Goal: Information Seeking & Learning: Compare options

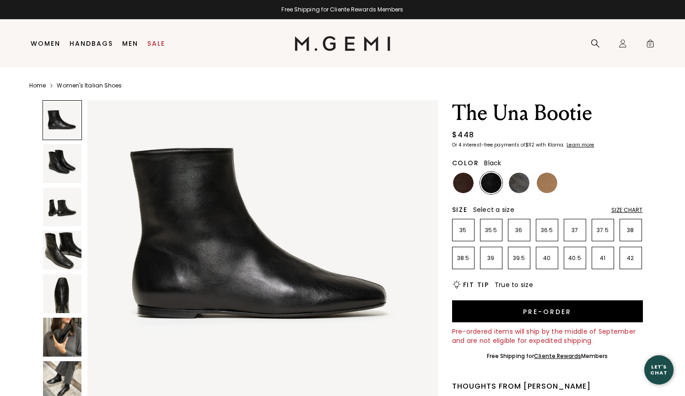
scroll to position [39, 0]
click at [68, 250] on img at bounding box center [62, 250] width 39 height 39
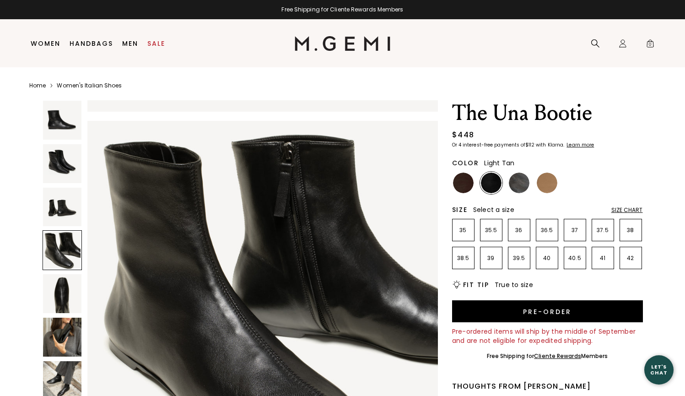
click at [554, 181] on img at bounding box center [547, 183] width 21 height 21
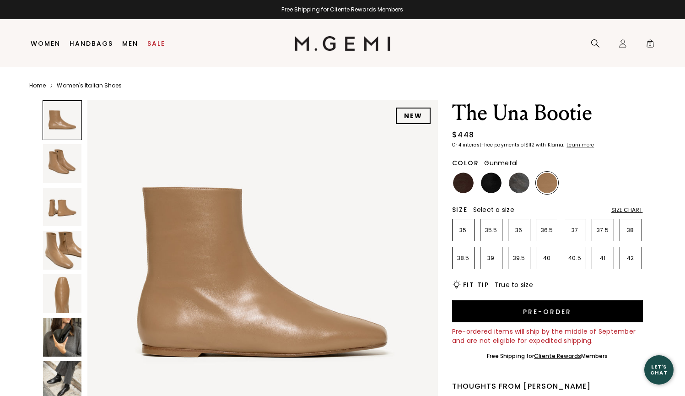
click at [523, 182] on img at bounding box center [519, 183] width 21 height 21
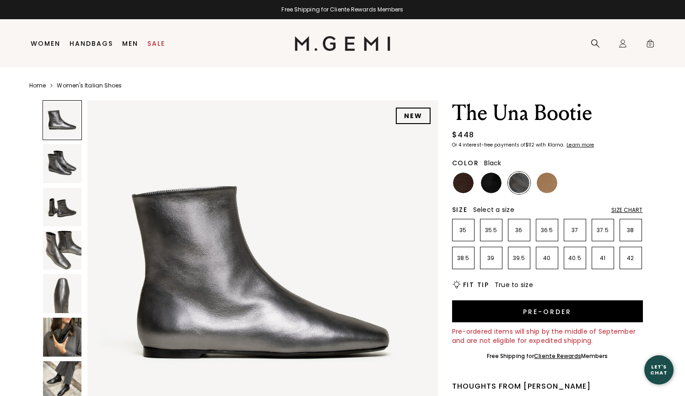
click at [492, 183] on img at bounding box center [491, 183] width 21 height 21
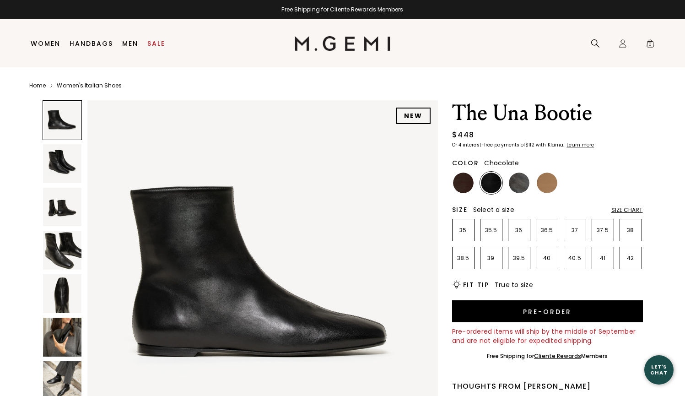
click at [467, 187] on img at bounding box center [463, 183] width 21 height 21
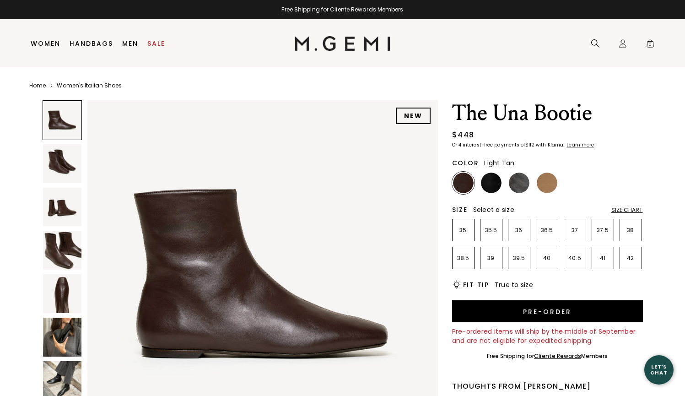
click at [552, 180] on img at bounding box center [547, 183] width 21 height 21
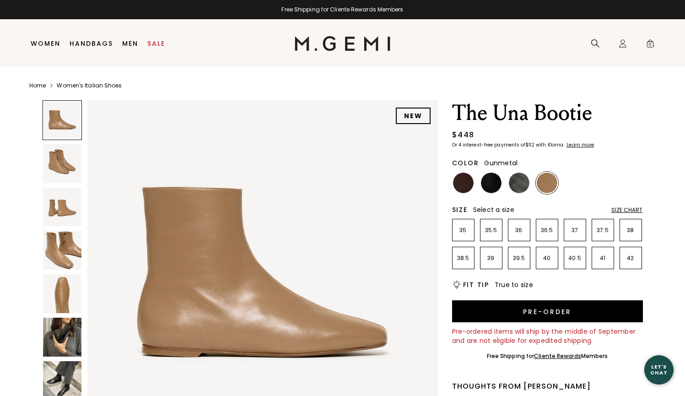
click at [518, 182] on img at bounding box center [519, 183] width 21 height 21
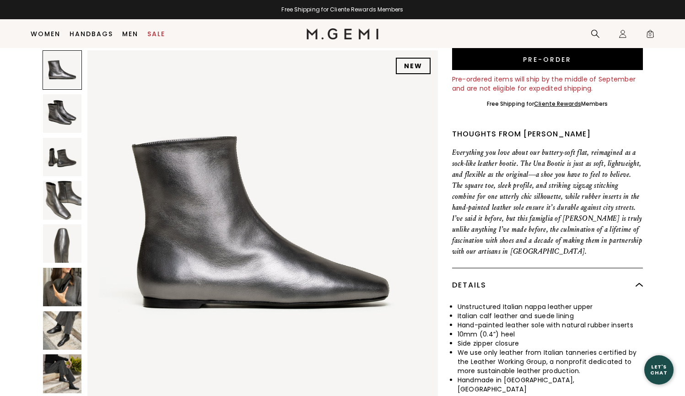
scroll to position [234, 0]
click at [483, 205] on p "Everything you love about our buttery-soft flat, reimagined as a sock-like leat…" at bounding box center [547, 201] width 191 height 110
click at [55, 280] on img at bounding box center [62, 287] width 39 height 39
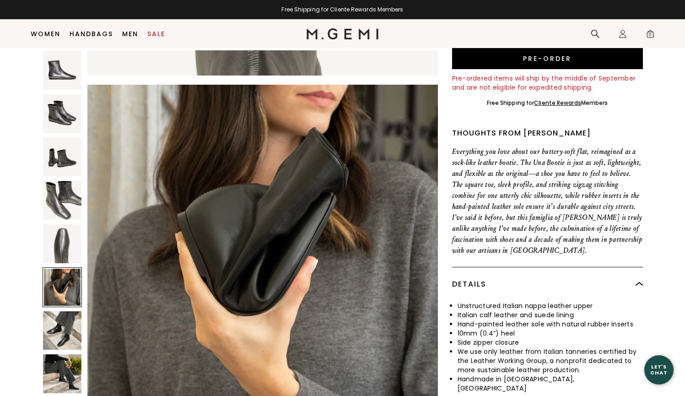
click at [71, 268] on div at bounding box center [63, 287] width 40 height 40
click at [65, 326] on img at bounding box center [62, 330] width 39 height 39
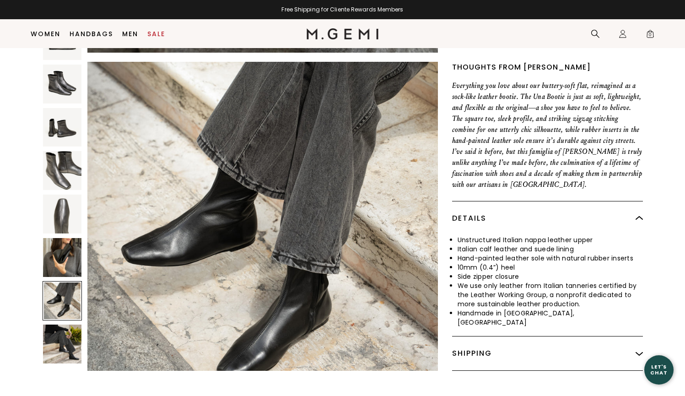
scroll to position [309, 0]
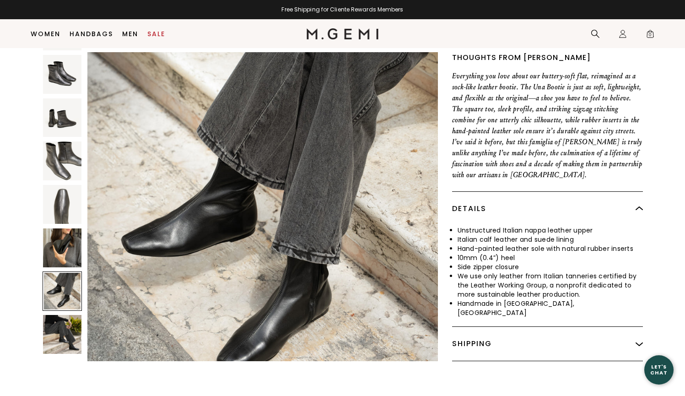
click at [63, 331] on img at bounding box center [62, 334] width 39 height 39
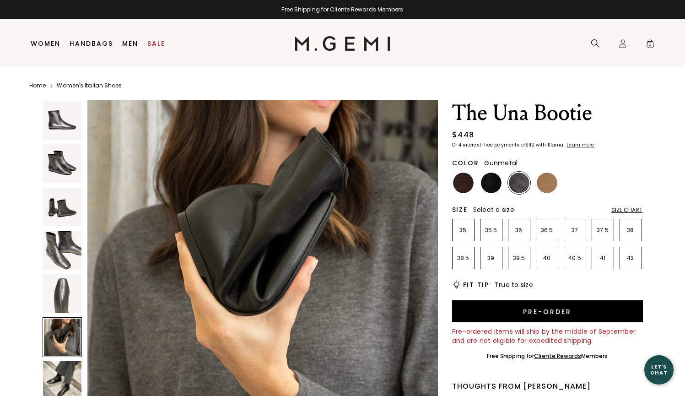
scroll to position [0, 0]
click at [548, 181] on img at bounding box center [547, 183] width 21 height 21
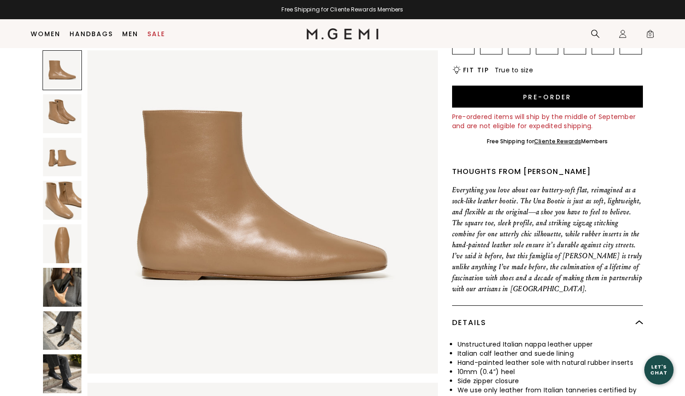
scroll to position [28, 0]
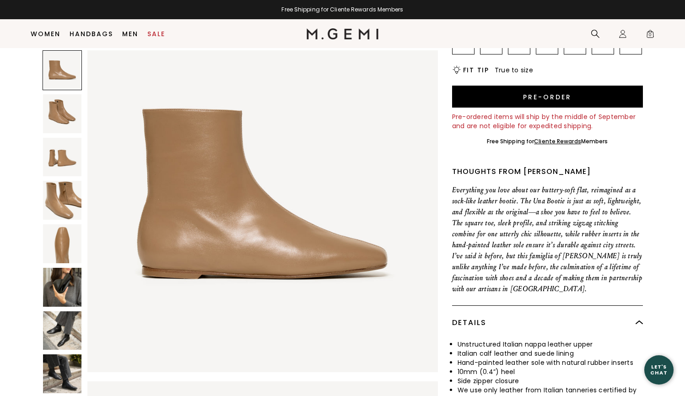
click at [65, 194] on img at bounding box center [62, 200] width 39 height 39
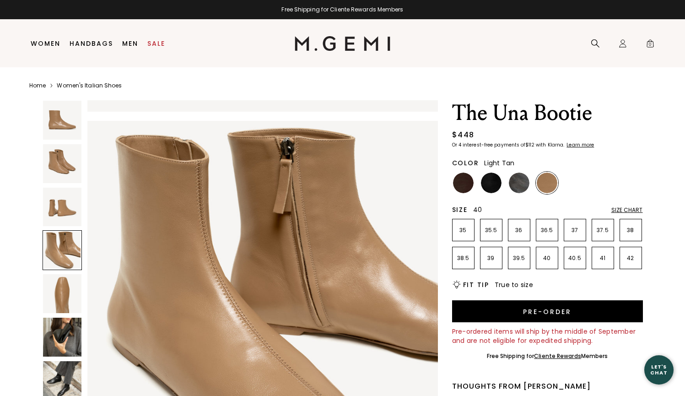
scroll to position [0, 0]
click at [516, 177] on img at bounding box center [519, 183] width 21 height 21
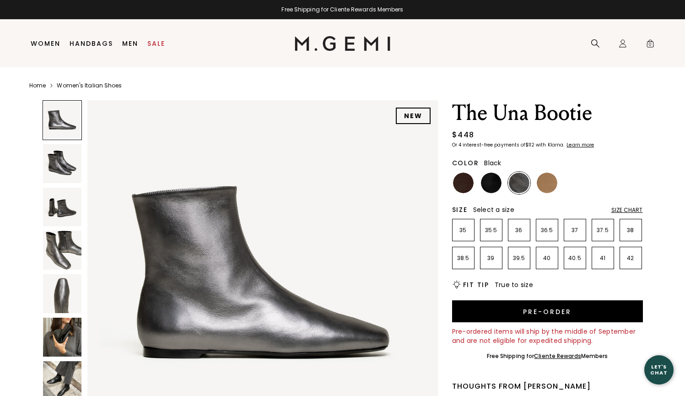
click at [494, 181] on img at bounding box center [491, 183] width 21 height 21
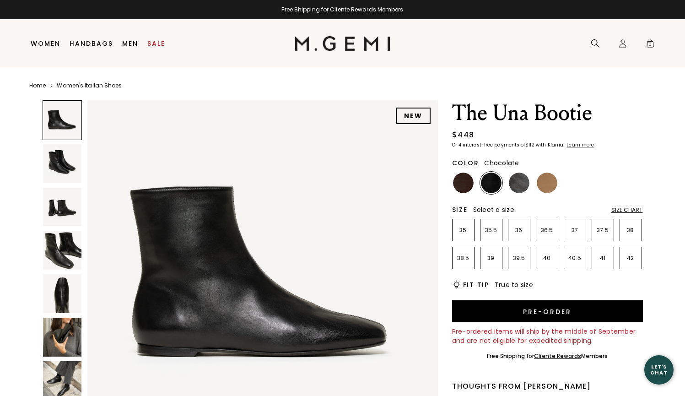
click at [466, 187] on img at bounding box center [463, 183] width 21 height 21
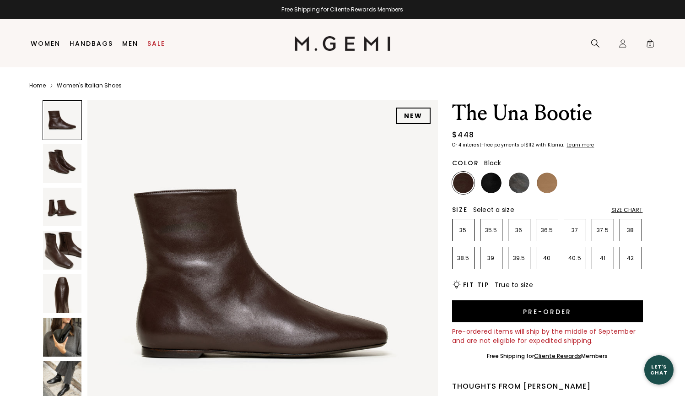
click at [494, 184] on img at bounding box center [491, 183] width 21 height 21
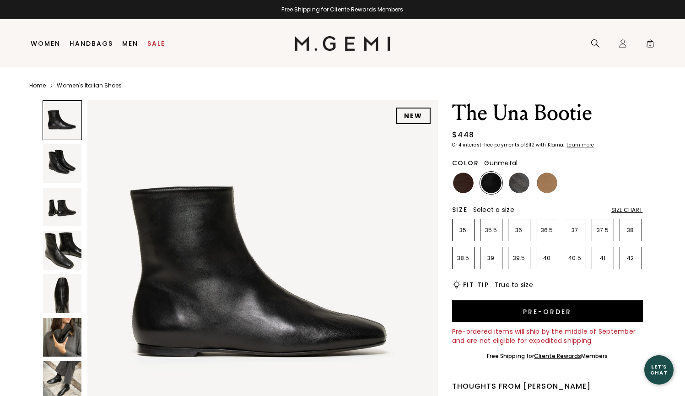
click at [519, 186] on img at bounding box center [519, 183] width 21 height 21
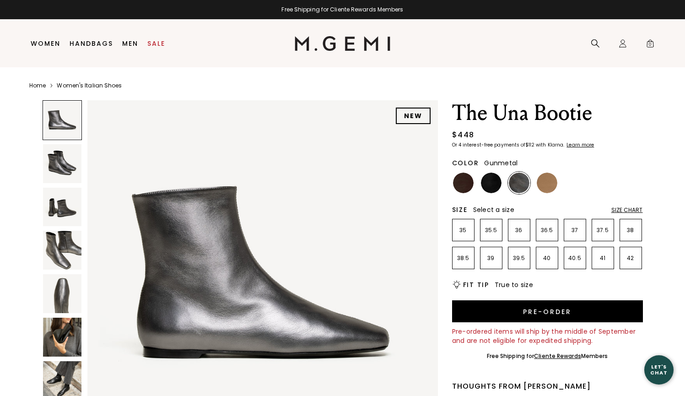
click at [66, 379] on img at bounding box center [62, 380] width 39 height 39
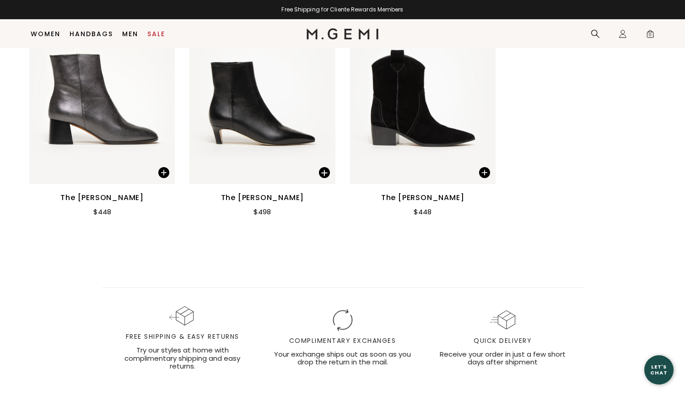
scroll to position [1787, 0]
